Goal: Task Accomplishment & Management: Use online tool/utility

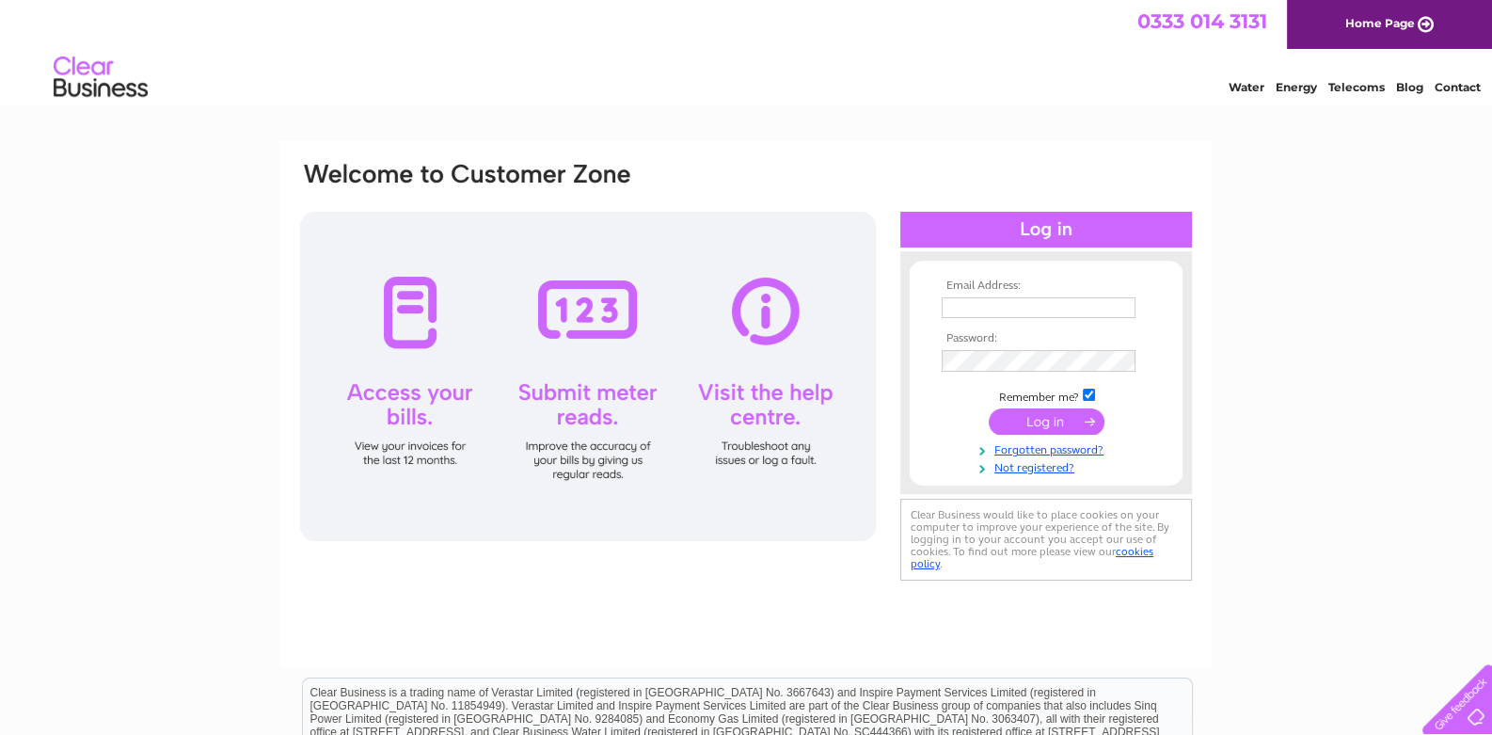
click at [570, 278] on div at bounding box center [588, 376] width 576 height 329
click at [964, 303] on input "text" at bounding box center [1040, 308] width 196 height 23
type input "accounts@kabbanionline.co.uk"
click at [1062, 417] on input "submit" at bounding box center [1047, 423] width 116 height 26
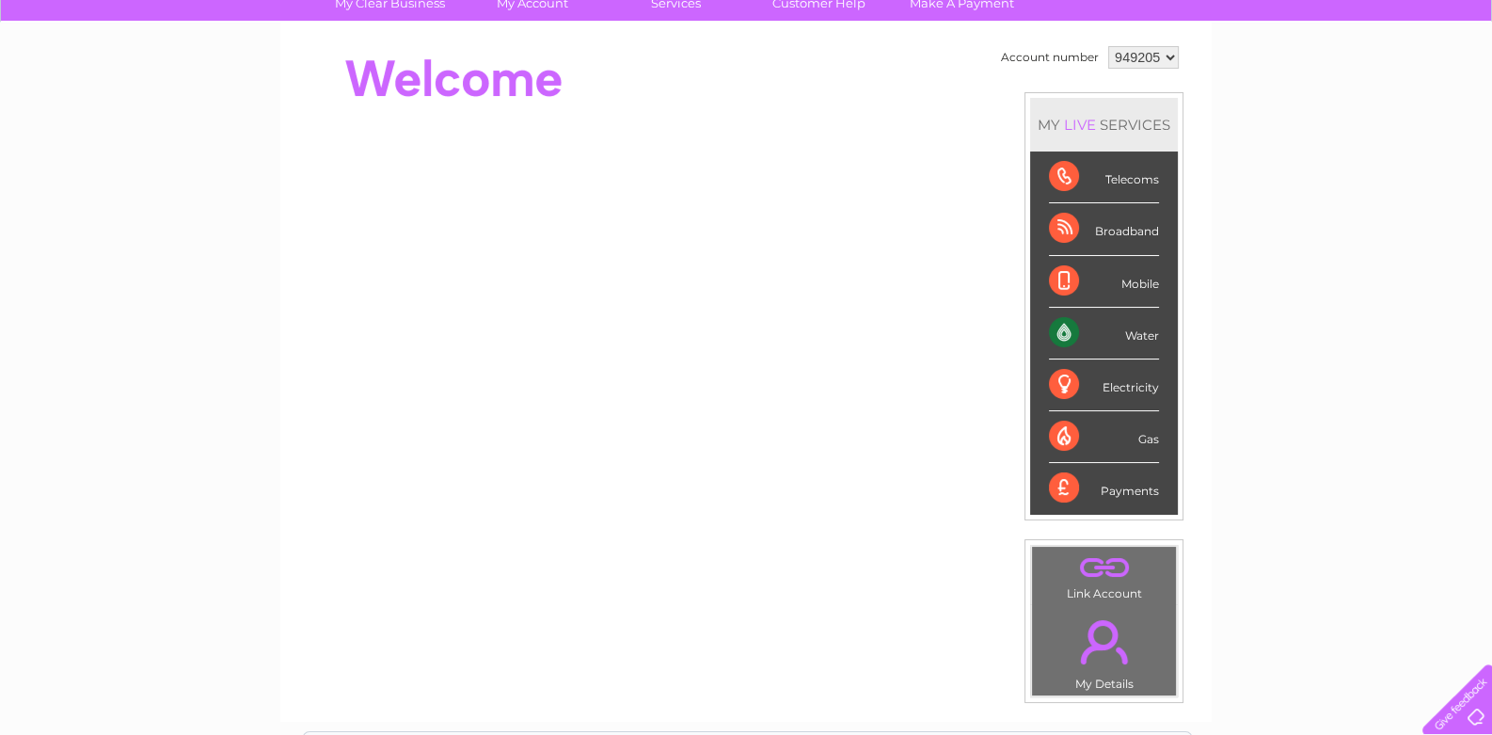
scroll to position [187, 0]
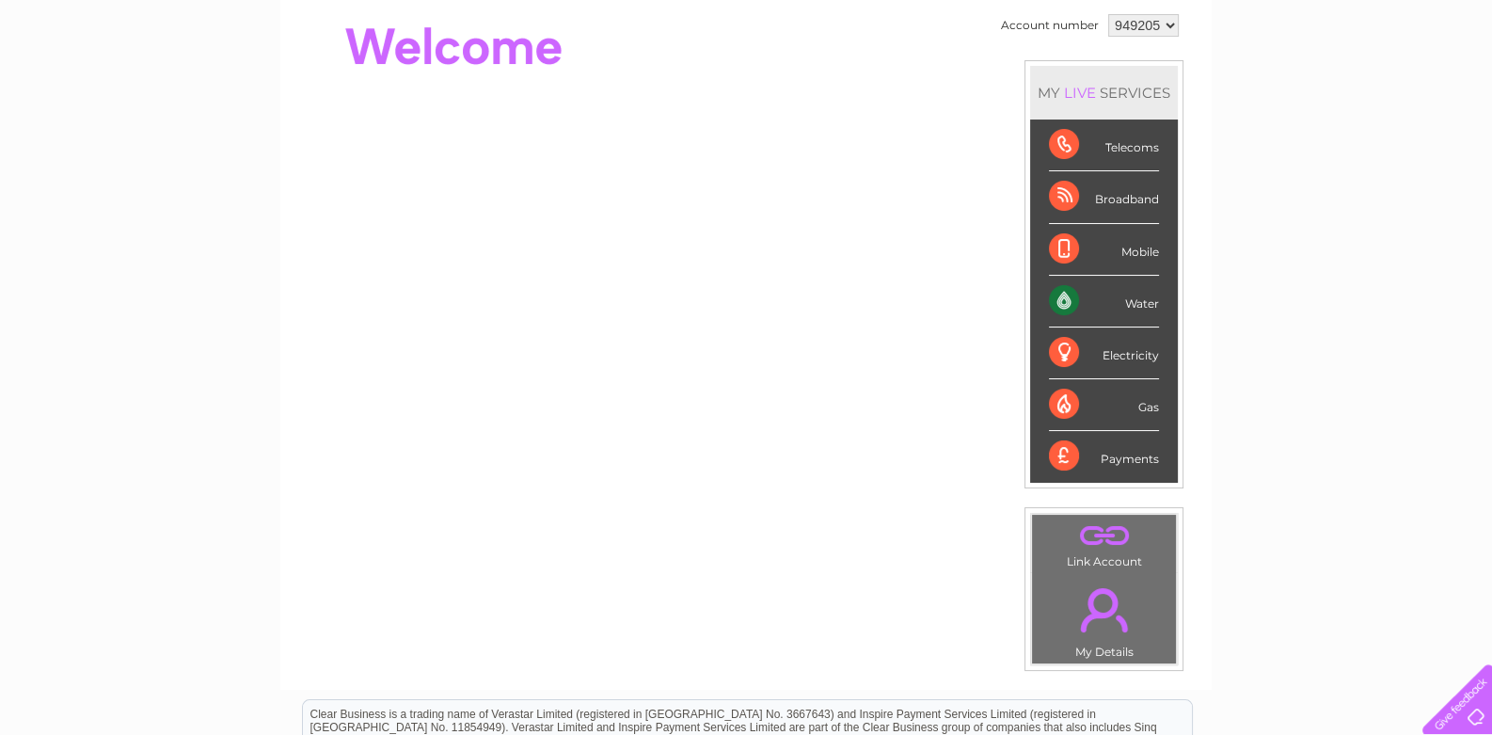
click at [1106, 292] on div "Water" at bounding box center [1104, 302] width 110 height 52
click at [1067, 294] on div "Water" at bounding box center [1104, 302] width 110 height 52
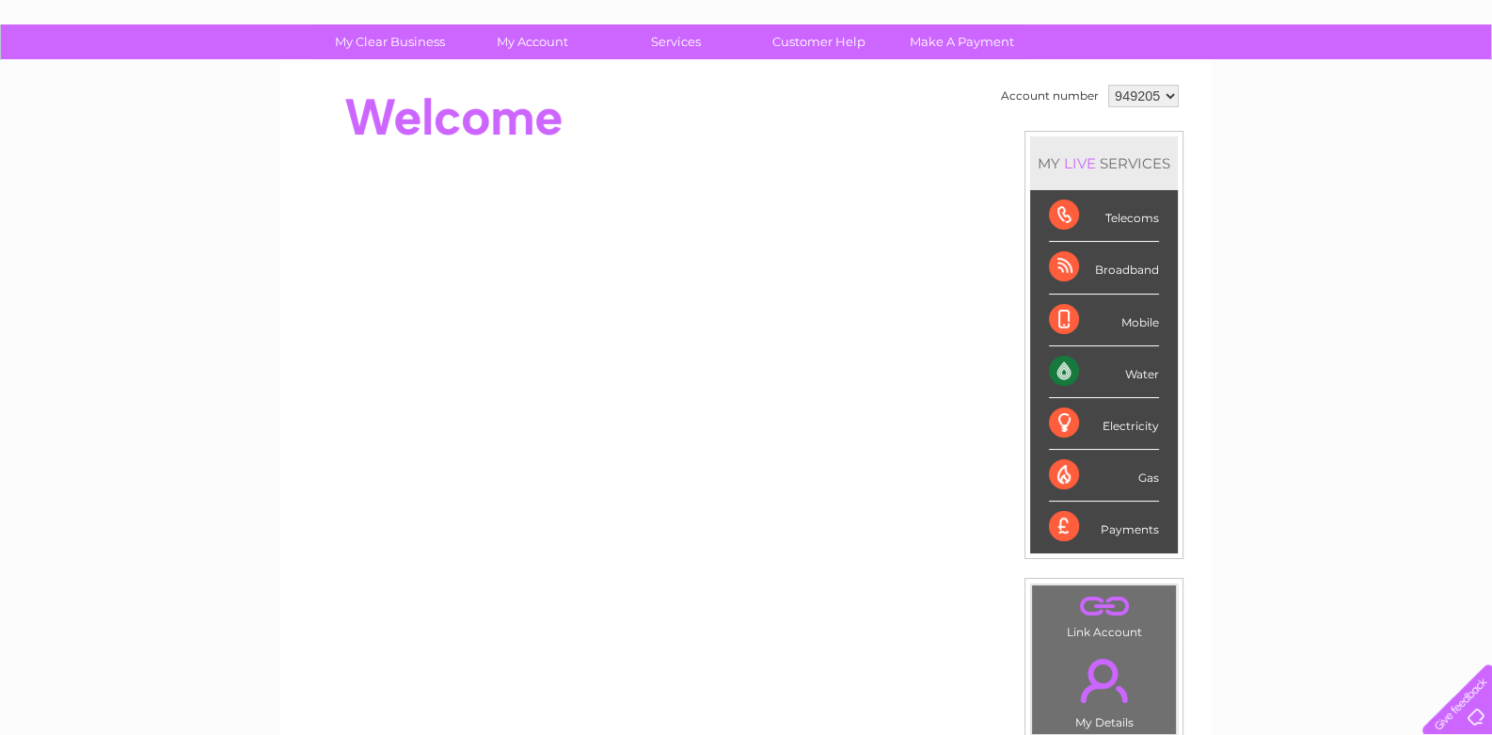
scroll to position [93, 0]
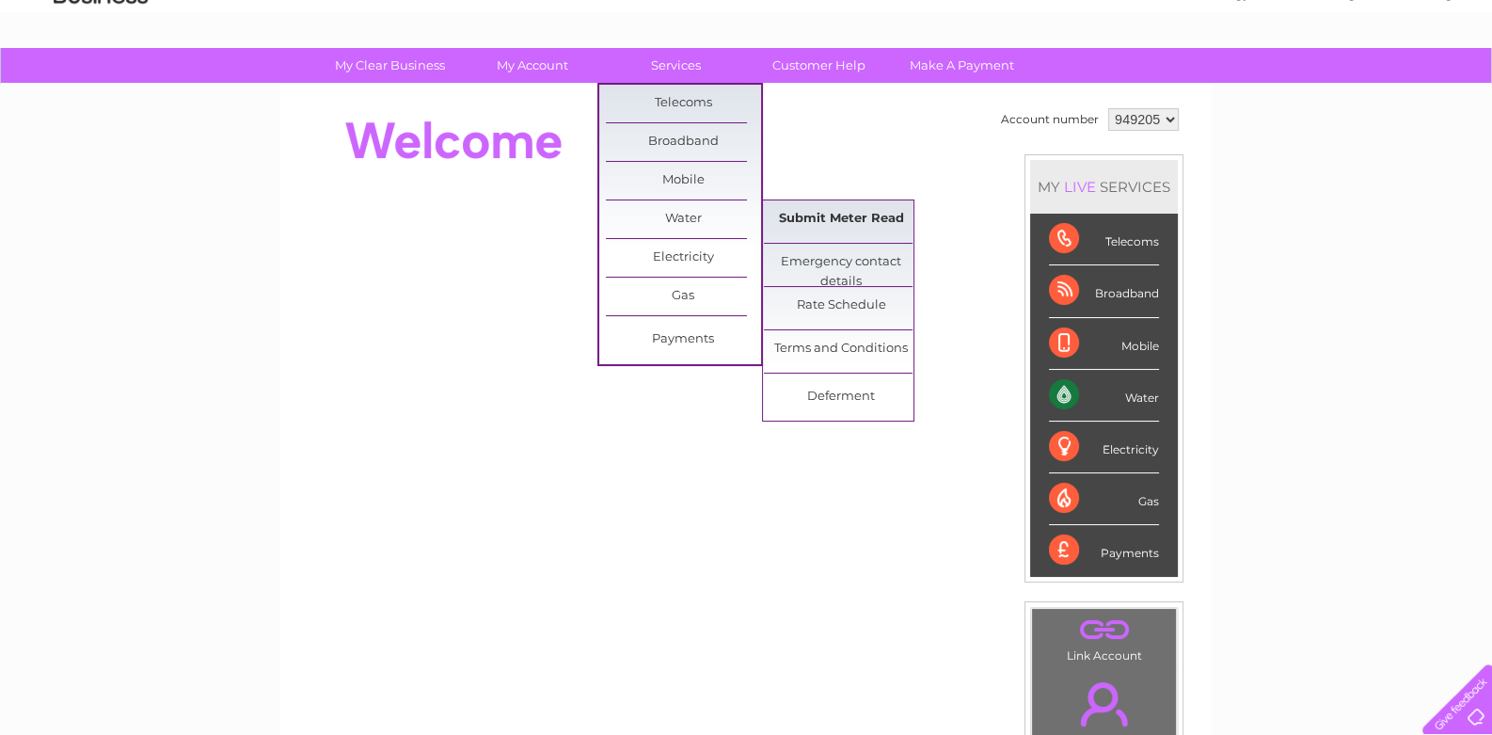
click at [847, 215] on link "Submit Meter Read" at bounding box center [841, 219] width 155 height 38
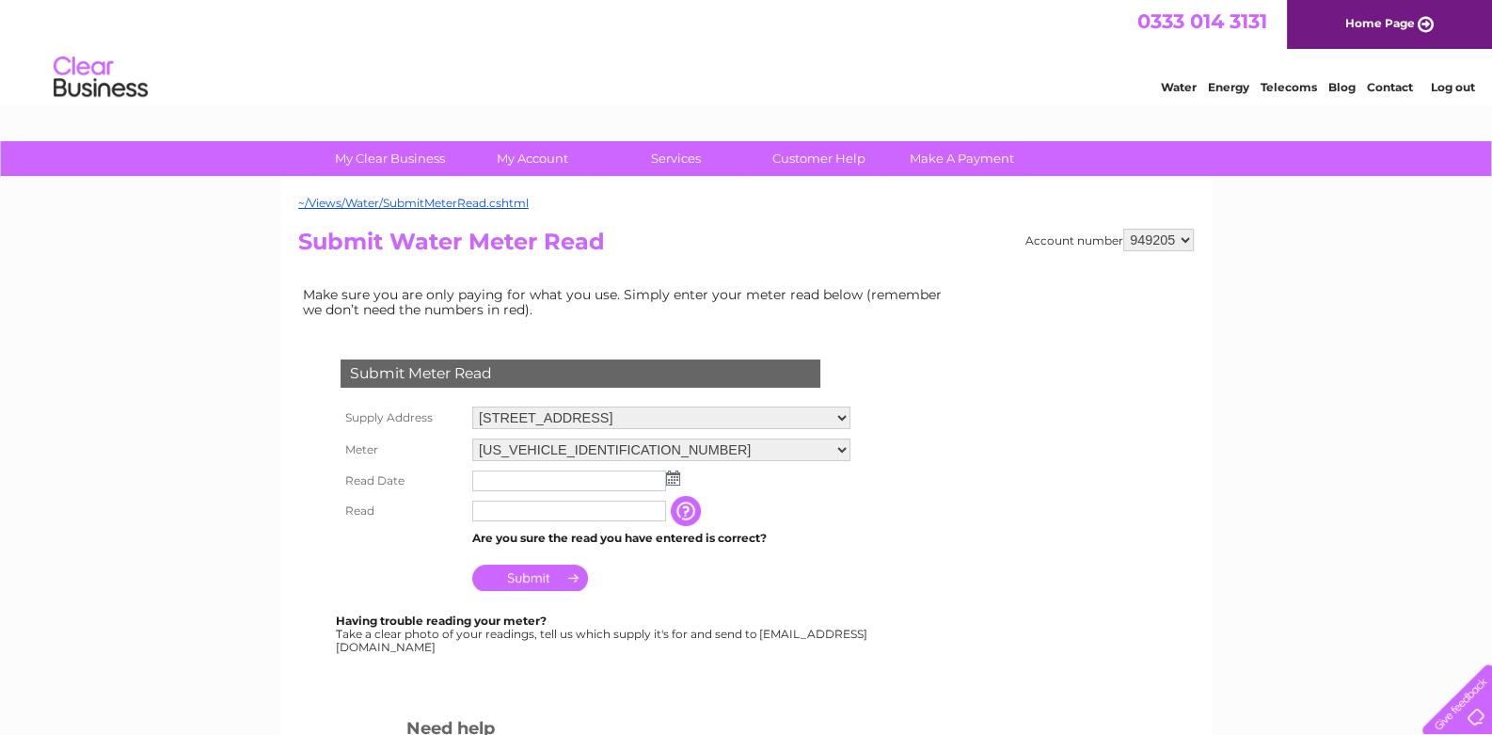
click at [670, 478] on img at bounding box center [673, 477] width 14 height 15
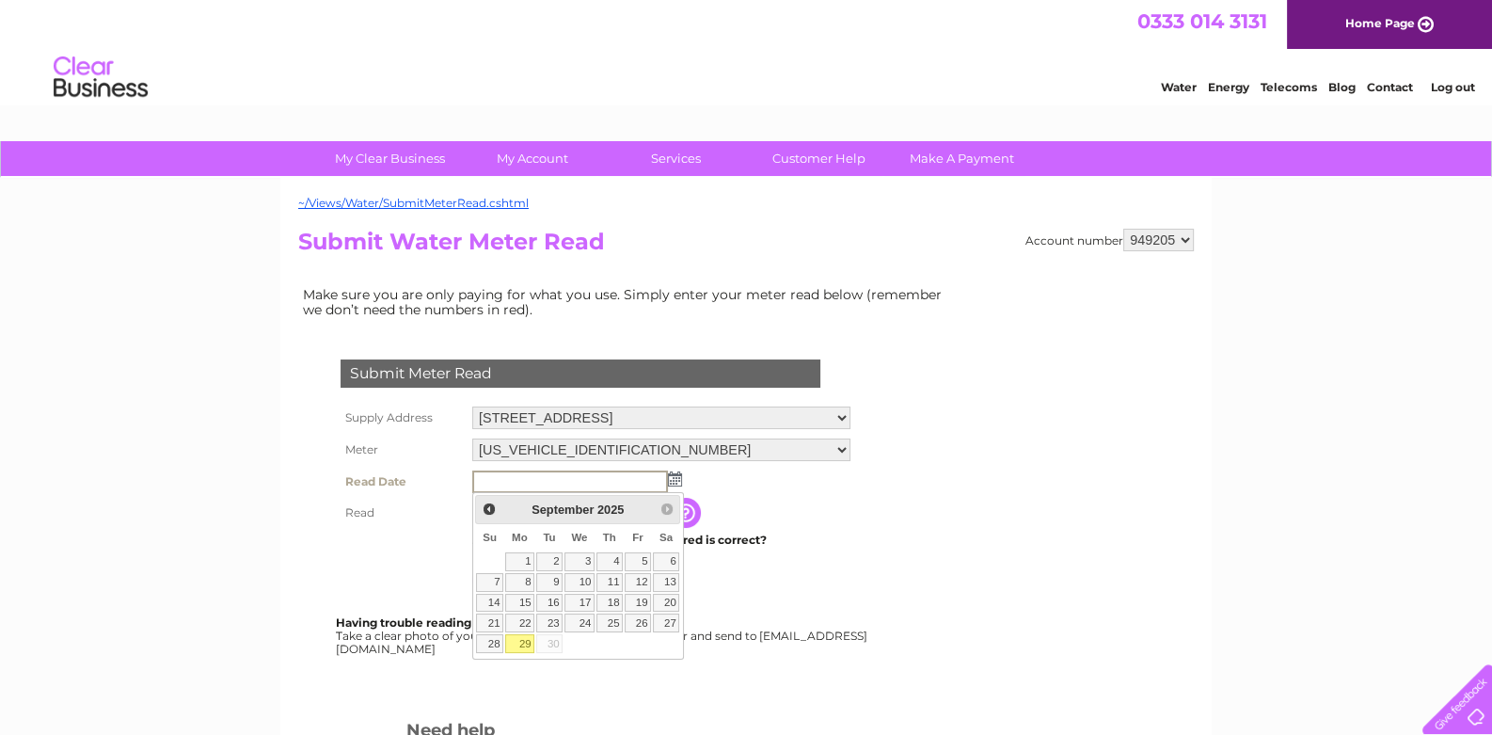
click at [525, 644] on link "29" at bounding box center [519, 643] width 29 height 19
type input "2025/09/29"
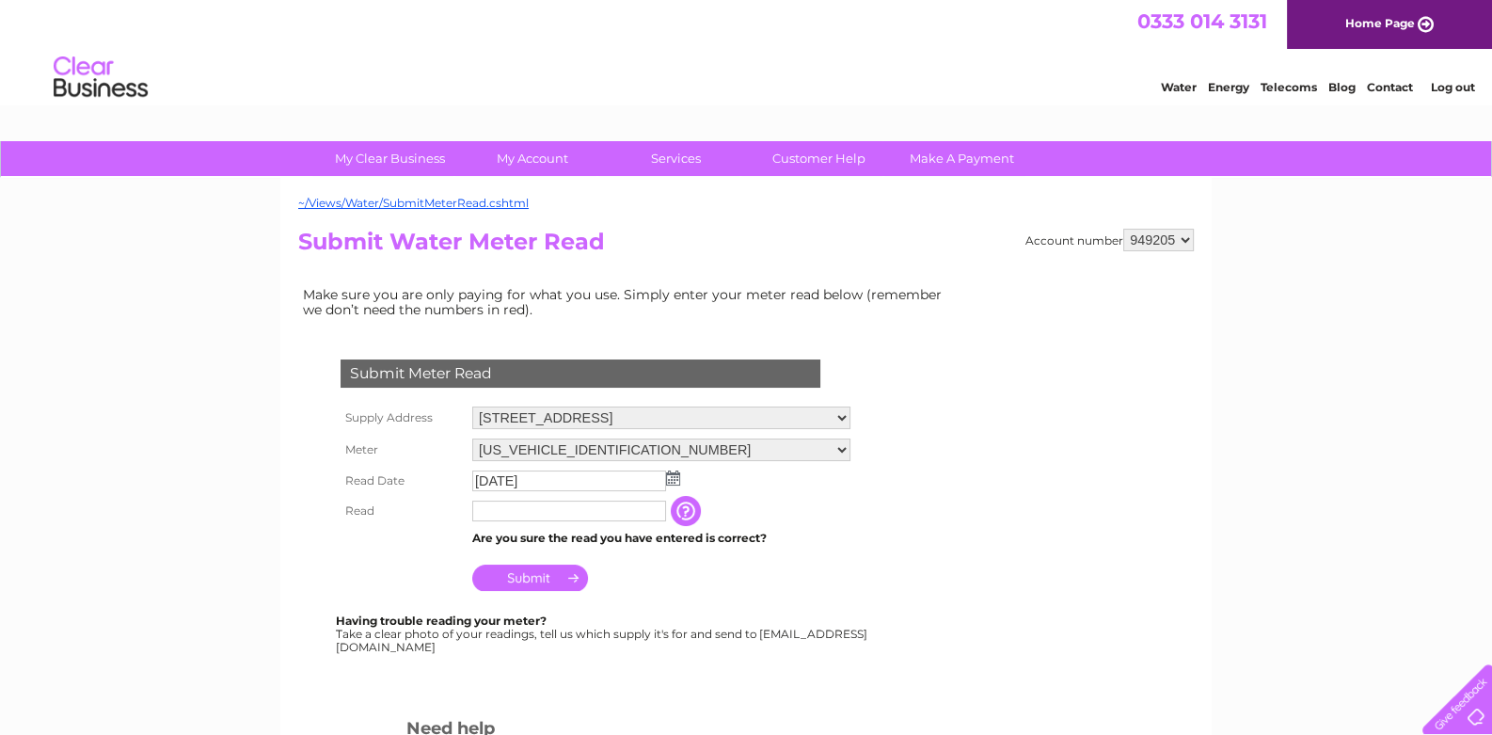
click at [507, 521] on input "text" at bounding box center [569, 511] width 194 height 21
type input "00002"
click at [551, 584] on input "Submit" at bounding box center [530, 578] width 116 height 26
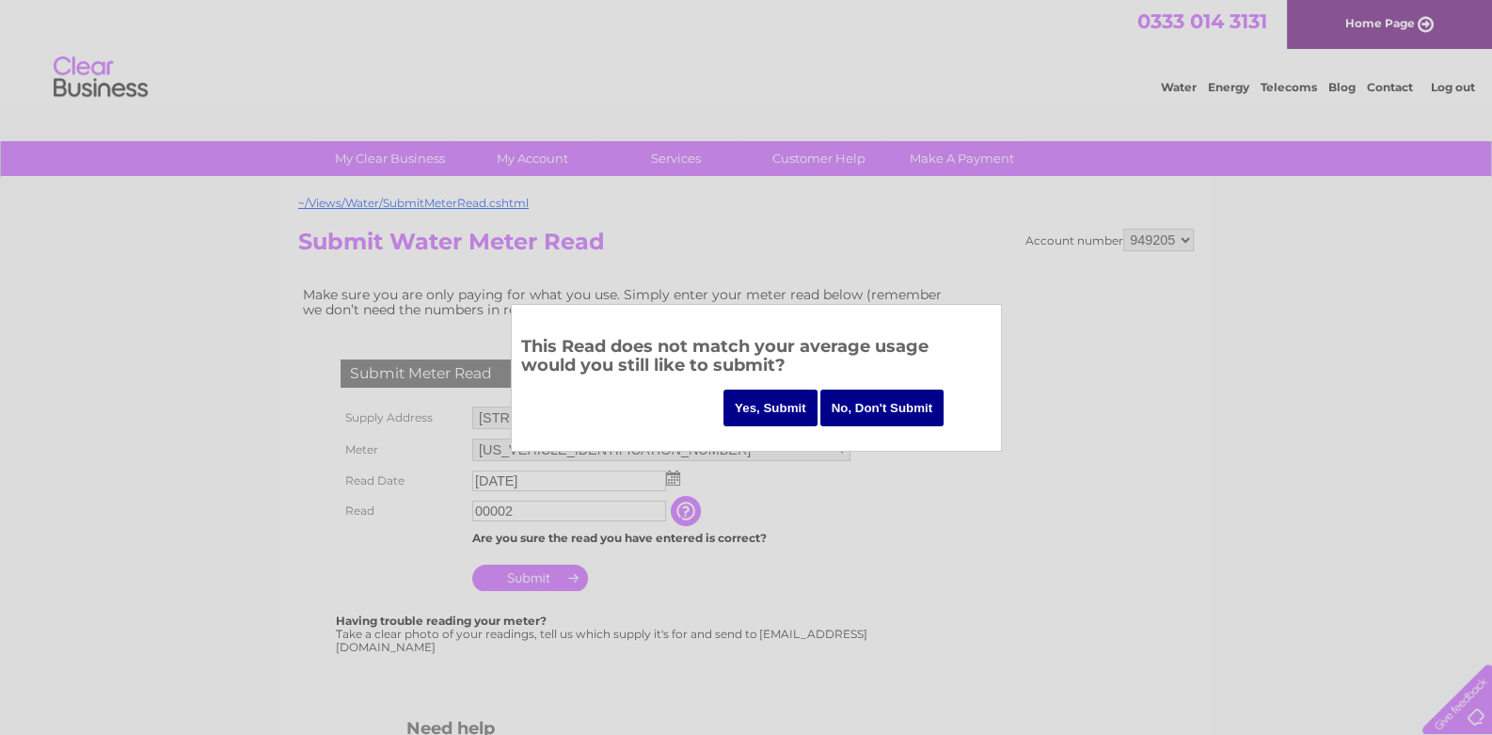
click at [755, 412] on input "Yes, Submit" at bounding box center [771, 408] width 94 height 37
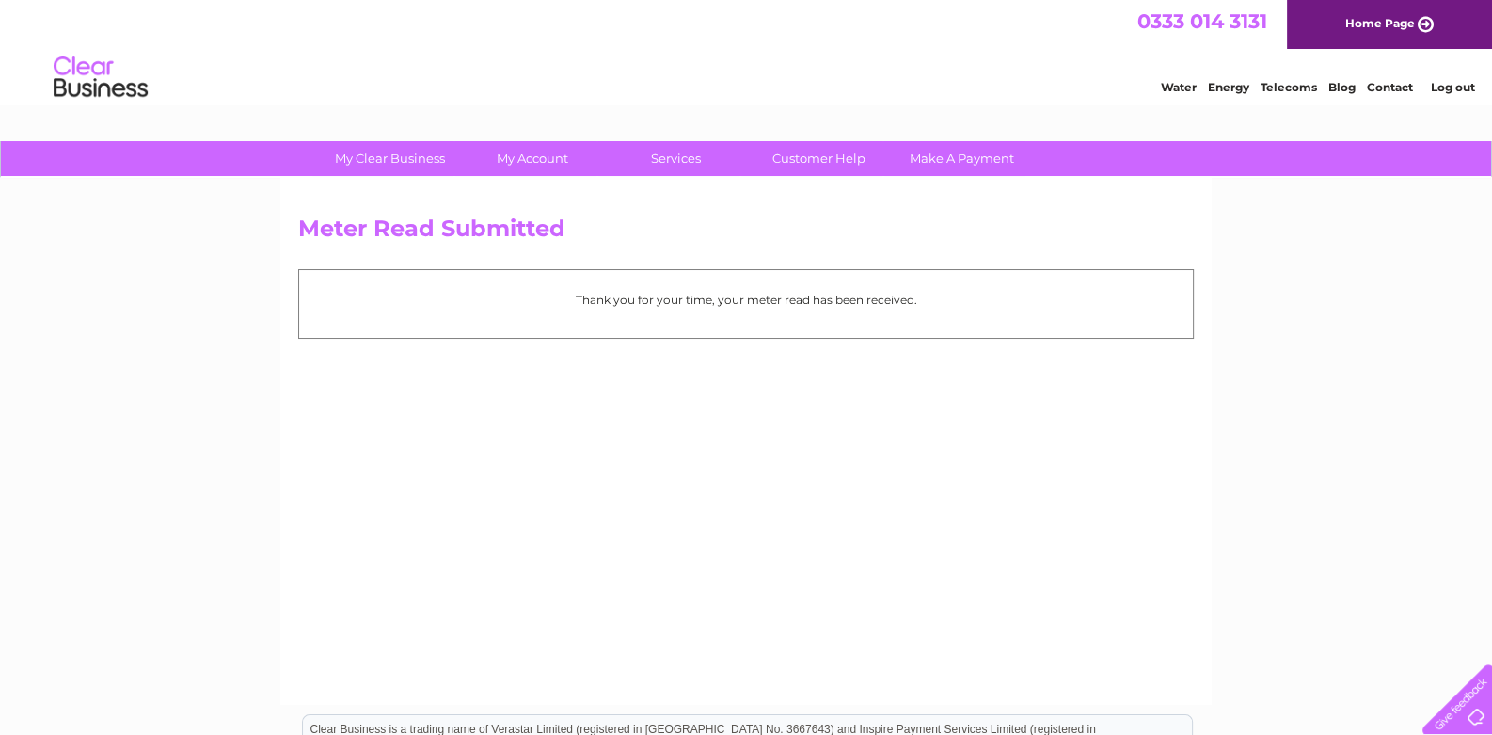
click at [1448, 83] on link "Log out" at bounding box center [1452, 87] width 44 height 14
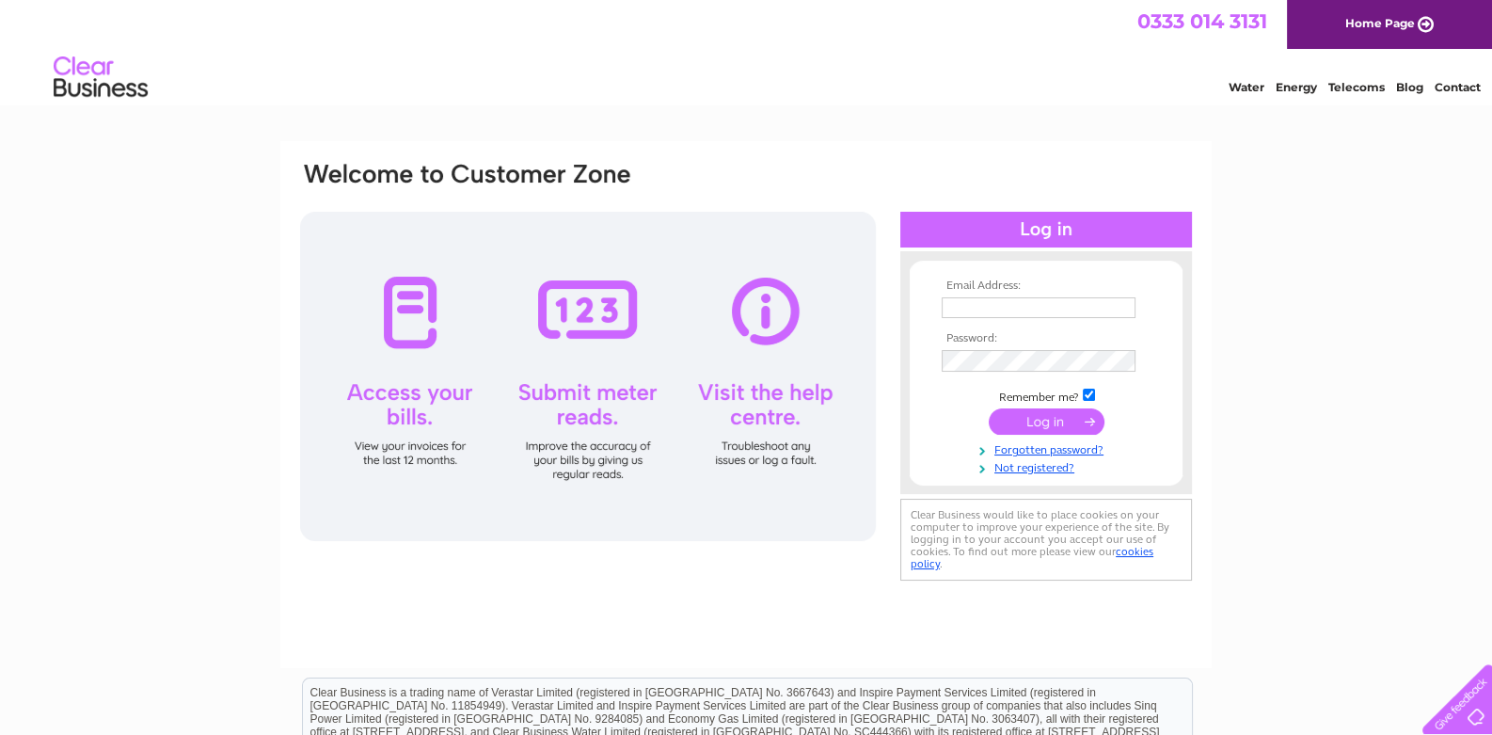
click at [1001, 304] on input "text" at bounding box center [1039, 307] width 194 height 21
